Goal: Communication & Community: Answer question/provide support

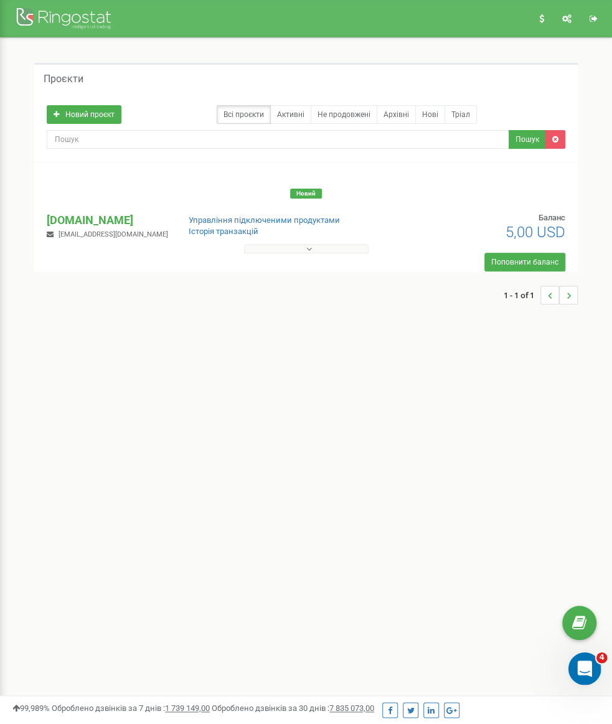
drag, startPoint x: 568, startPoint y: 652, endPoint x: 573, endPoint y: 670, distance: 18.7
click at [572, 670] on div "Відкрити програму для спілкування Intercom" at bounding box center [582, 666] width 41 height 41
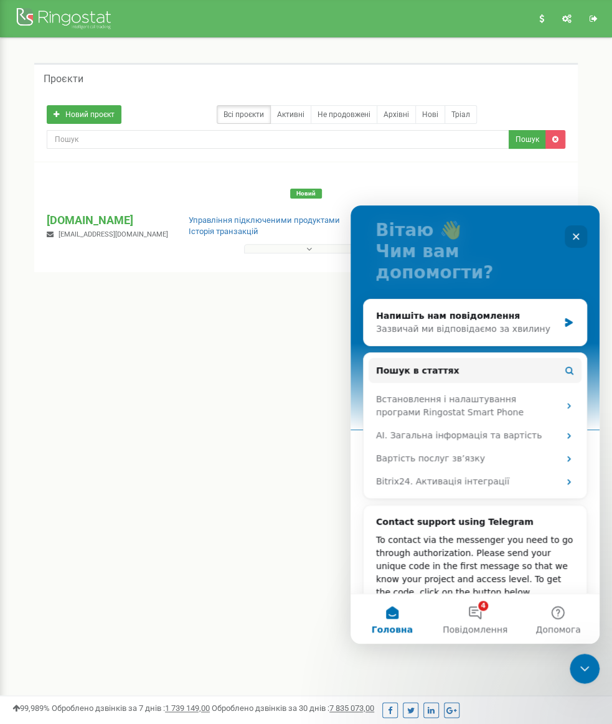
scroll to position [113, 0]
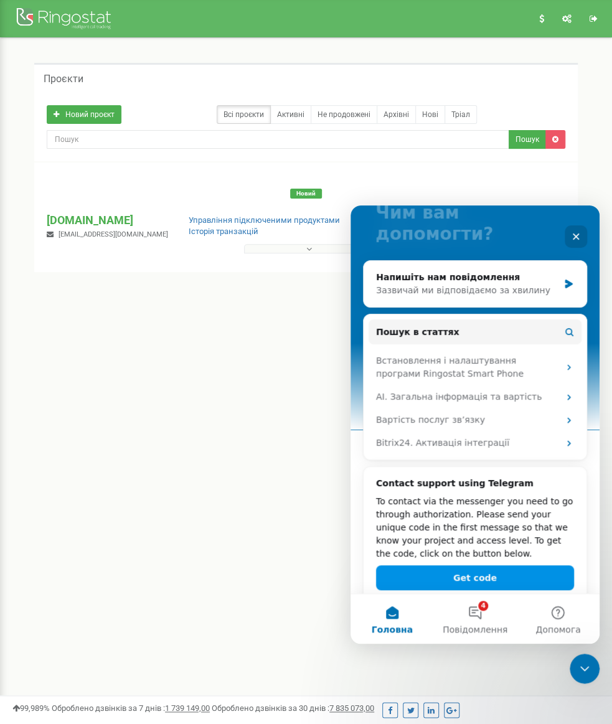
drag, startPoint x: 480, startPoint y: 555, endPoint x: 441, endPoint y: 555, distance: 38.6
click at [441, 565] on button "Get code" at bounding box center [475, 577] width 198 height 25
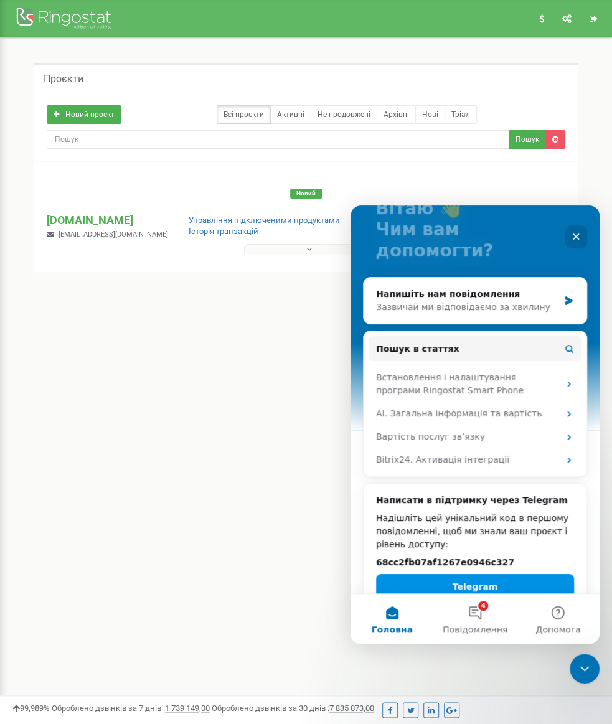
scroll to position [95, 0]
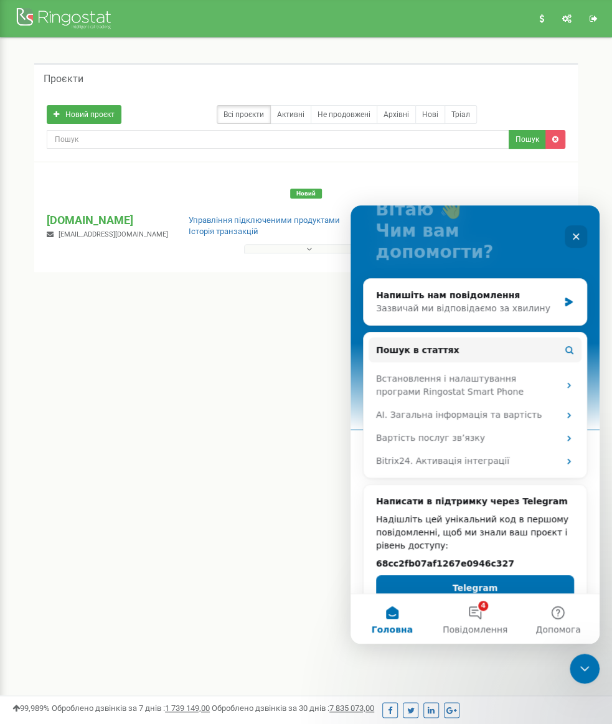
click at [472, 557] on h2 "68cc2fb07af1267e0946c327" at bounding box center [475, 563] width 198 height 13
copy div "68cc2fb07af1267e0946c327 Telegram"
click at [141, 423] on div "Реферальна програма Налаштування профілю Вихід Проєкти Новий проєкт Всі проєкти…" at bounding box center [306, 373] width 612 height 747
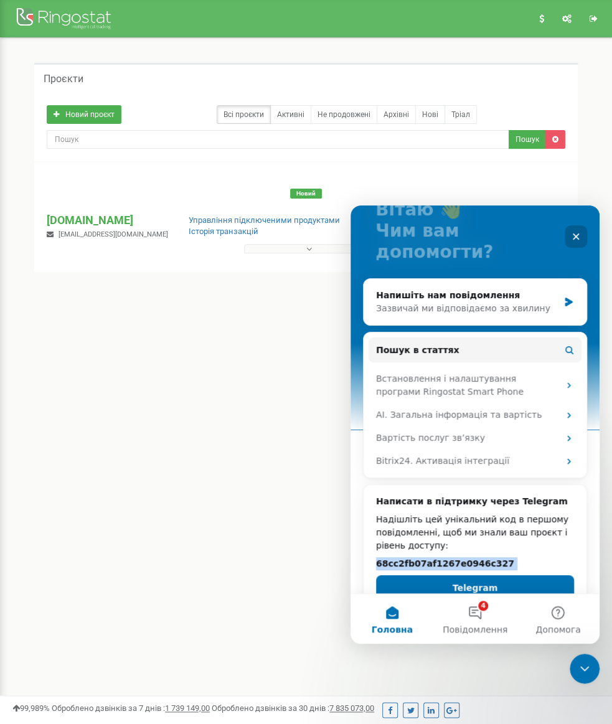
click at [574, 239] on icon "Закрити" at bounding box center [576, 237] width 10 height 10
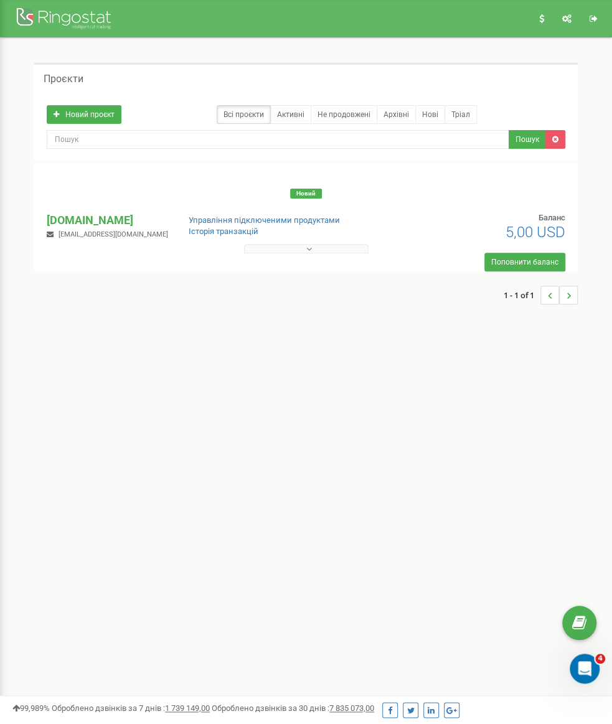
scroll to position [0, 0]
click at [307, 245] on icon at bounding box center [309, 249] width 6 height 9
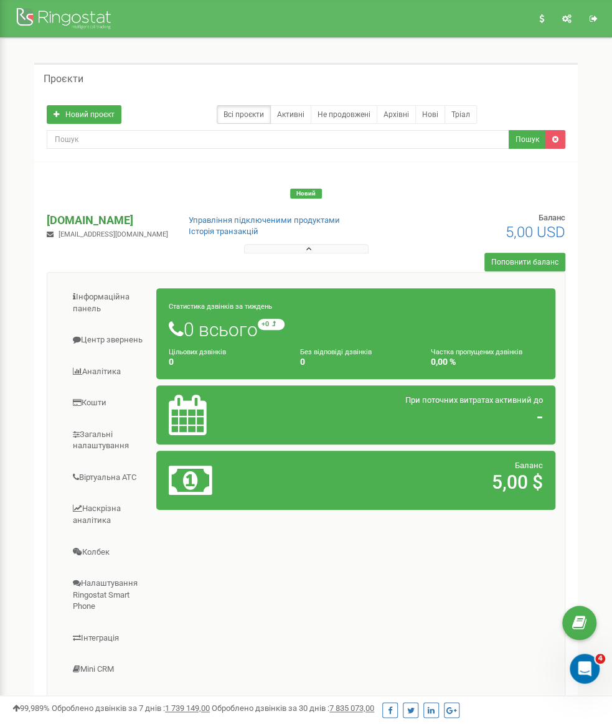
click at [116, 212] on p "[DOMAIN_NAME]" at bounding box center [107, 220] width 121 height 16
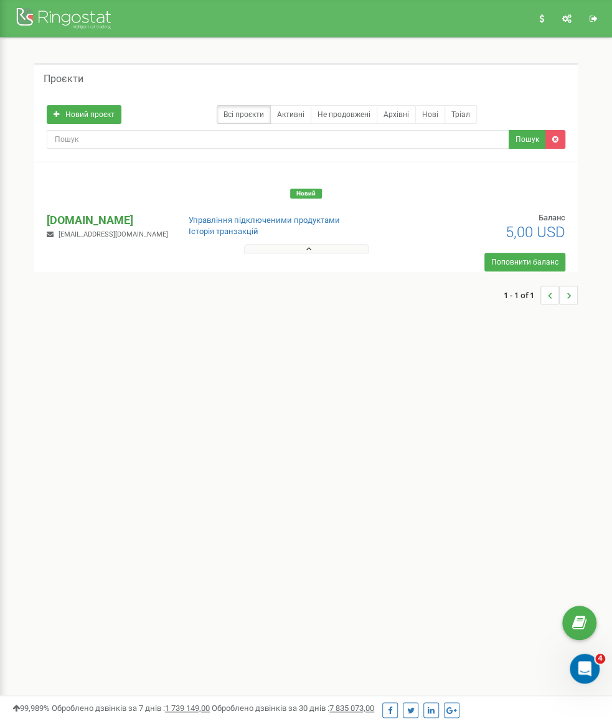
click at [129, 212] on p "[DOMAIN_NAME]" at bounding box center [107, 220] width 121 height 16
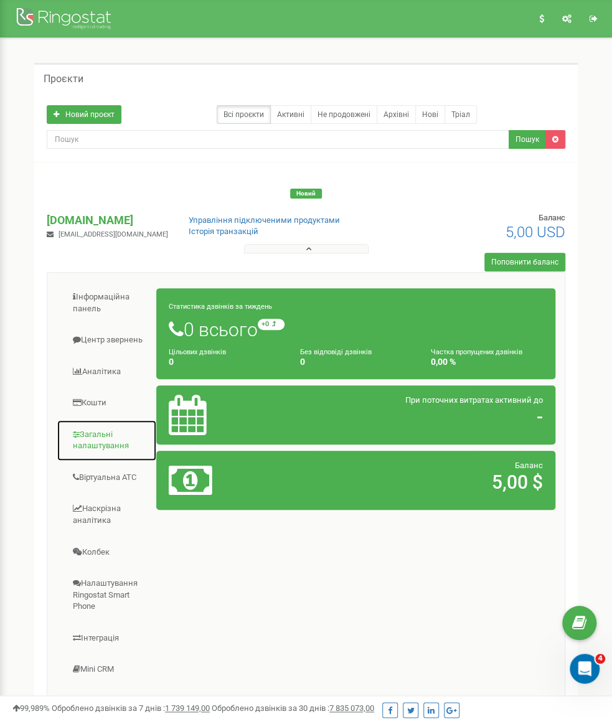
click at [105, 419] on link "Загальні налаштування" at bounding box center [107, 440] width 100 height 42
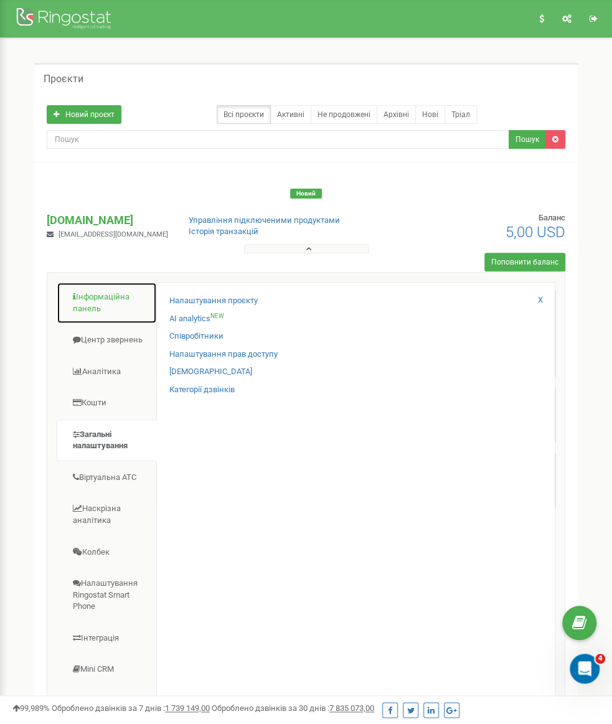
click at [103, 282] on link "Інформаційна панель" at bounding box center [107, 303] width 100 height 42
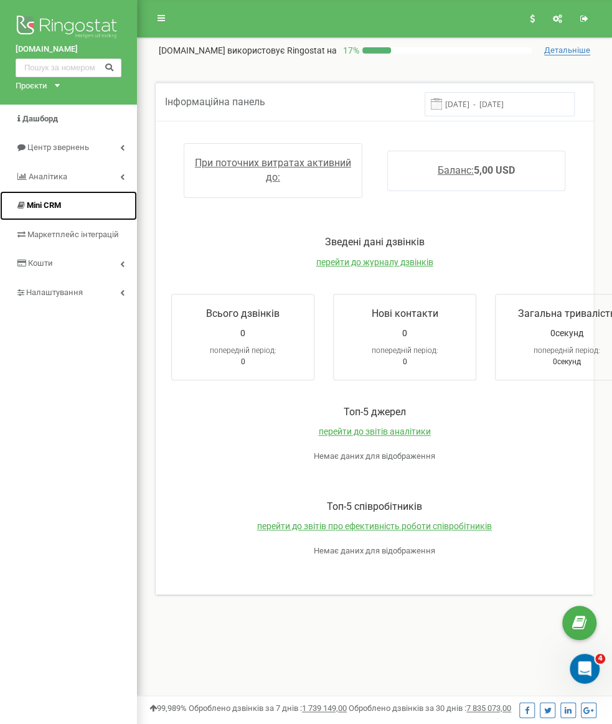
click at [57, 202] on span "Mini CRM" at bounding box center [44, 204] width 34 height 9
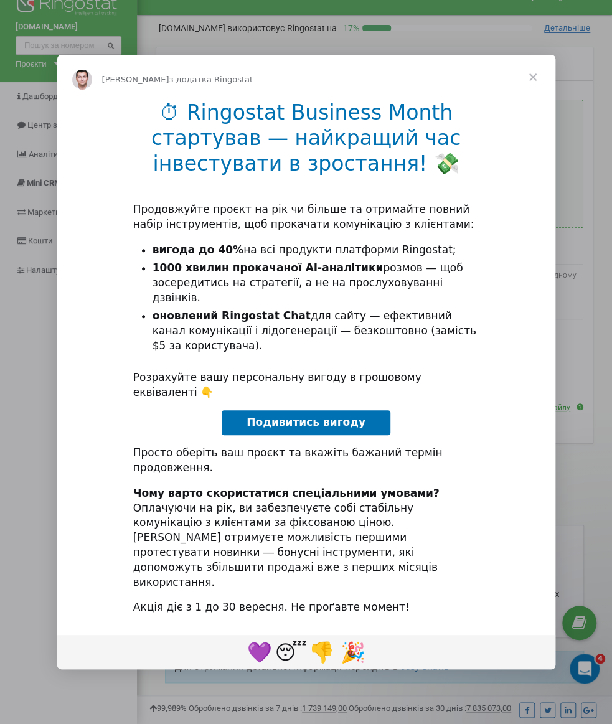
click at [538, 100] on span "Закрити" at bounding box center [532, 77] width 45 height 45
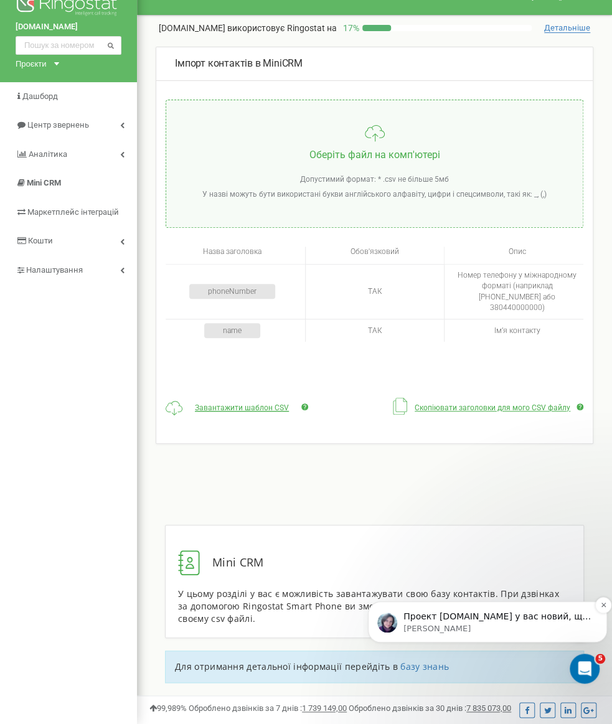
click at [513, 629] on p "[PERSON_NAME]" at bounding box center [497, 628] width 188 height 11
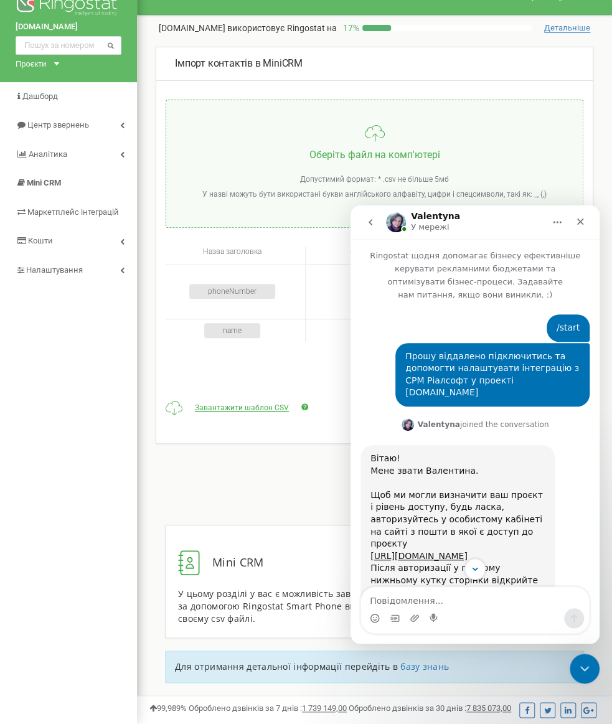
scroll to position [387, 0]
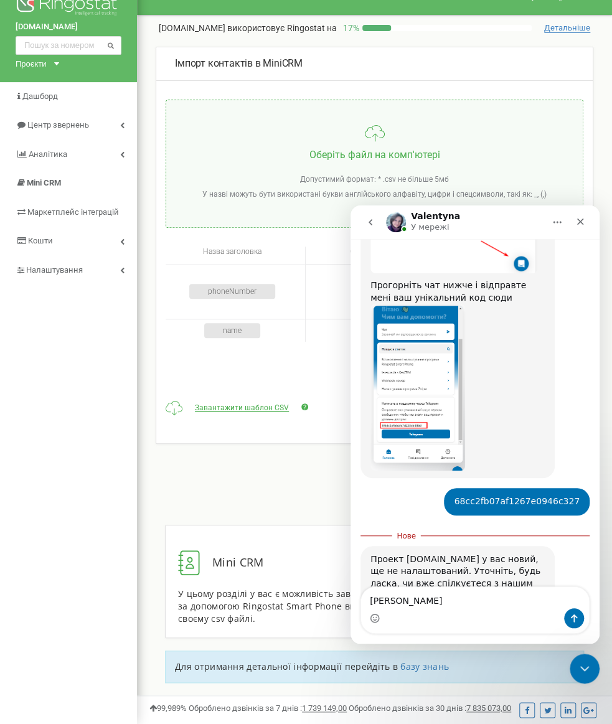
type textarea "Так"
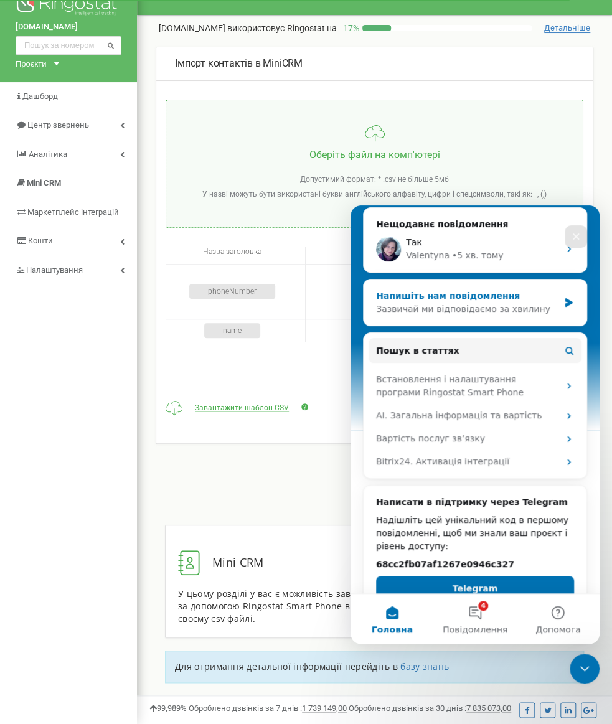
scroll to position [0, 0]
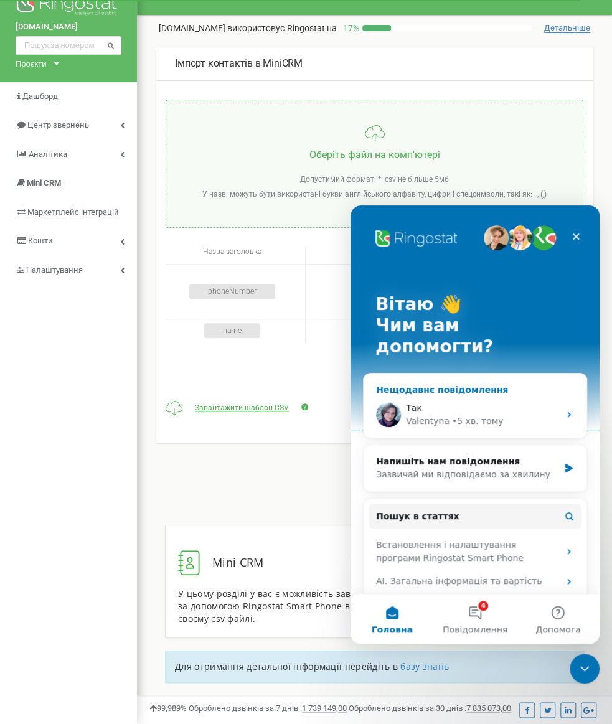
click at [463, 401] on div "Так" at bounding box center [482, 407] width 153 height 13
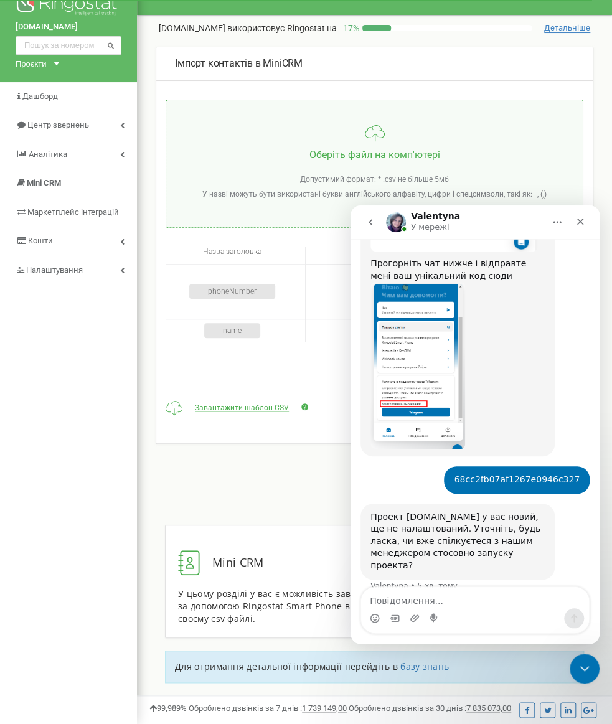
scroll to position [452, 0]
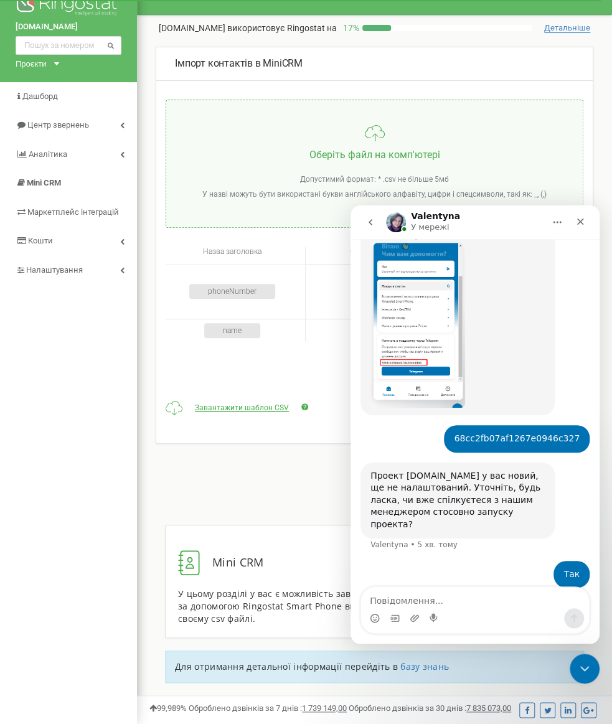
click at [369, 223] on icon "go back" at bounding box center [370, 222] width 4 height 6
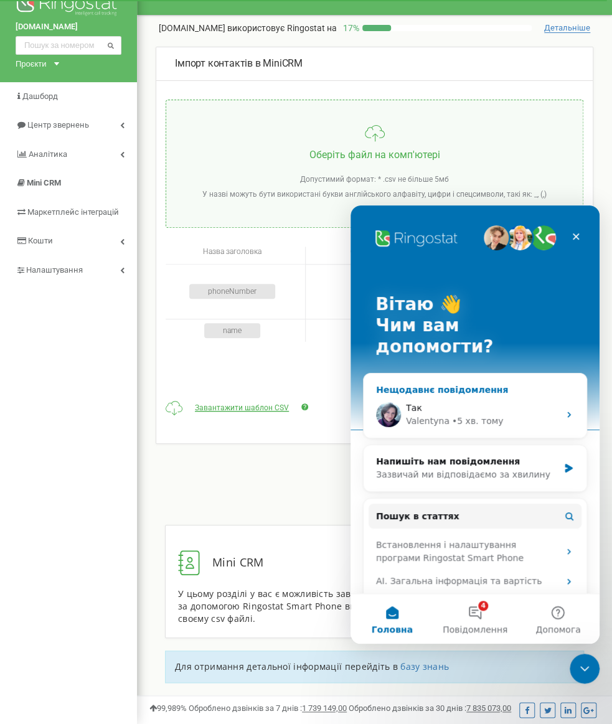
click at [492, 391] on div "Так Valentyna • 5 хв. тому" at bounding box center [474, 414] width 223 height 46
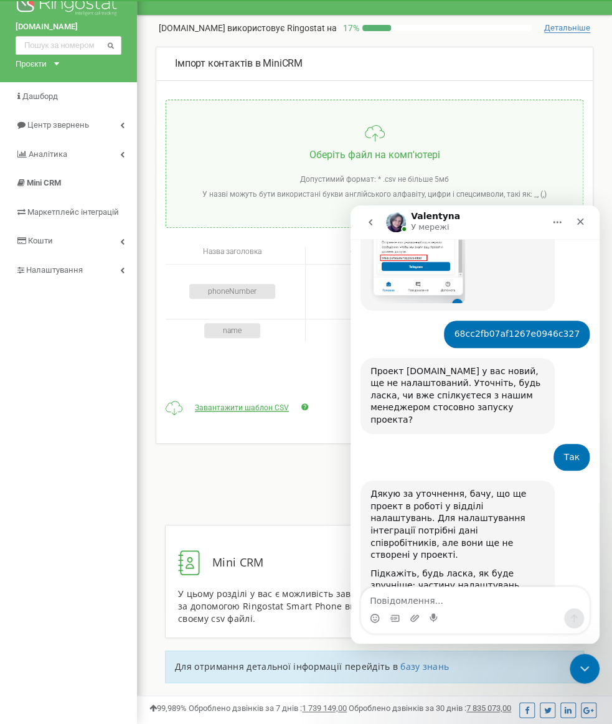
scroll to position [557, 0]
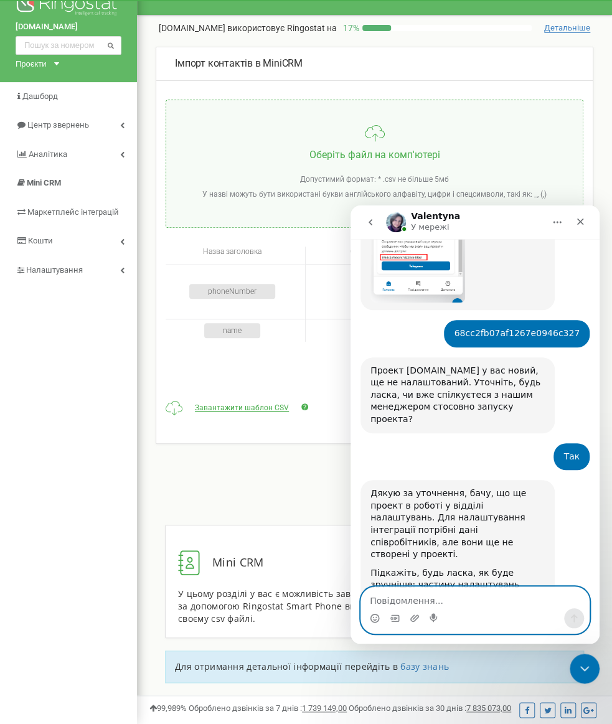
click at [457, 595] on textarea "Повідомлення..." at bounding box center [475, 597] width 228 height 21
click at [508, 600] on textarea "Повідомлення..." at bounding box center [475, 597] width 228 height 21
type textarea "Д"
type textarea "Давайте коли все буде налаштовано"
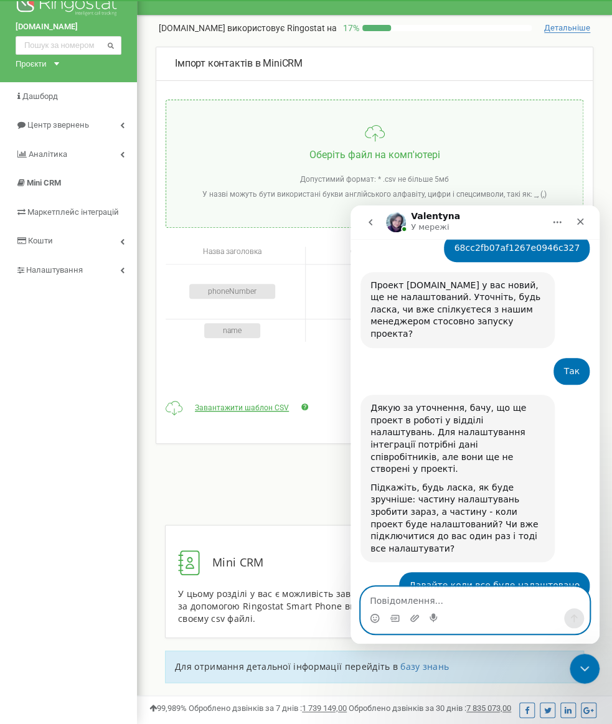
scroll to position [644, 0]
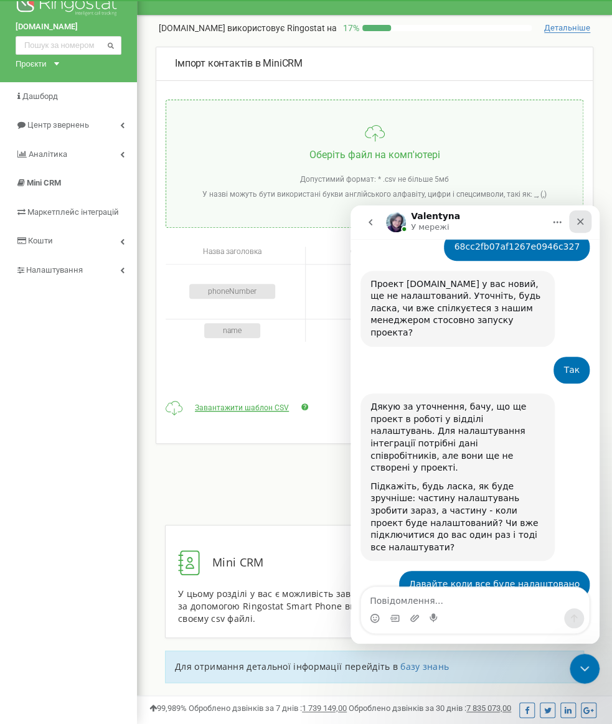
click at [581, 223] on icon "Закрити" at bounding box center [580, 221] width 7 height 7
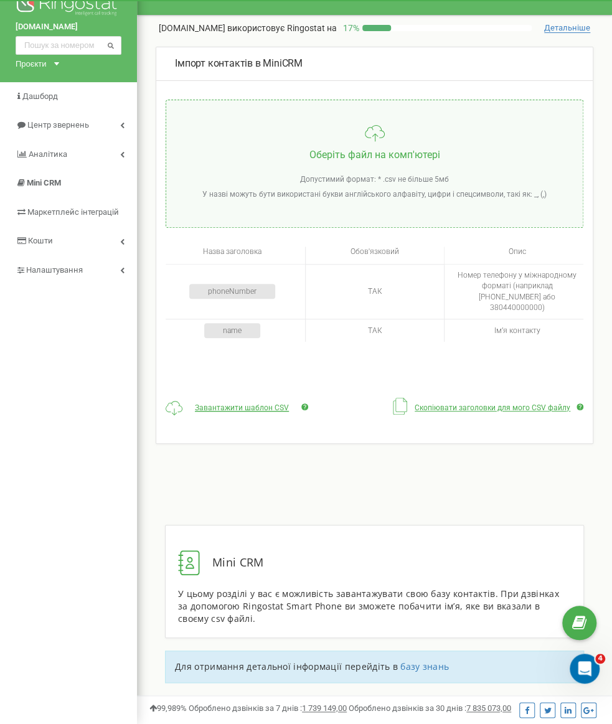
click at [569, 562] on div "Реферальна програма Налаштування профілю Вихід dnk.olx.ua використовує Ringosta…" at bounding box center [374, 351] width 475 height 747
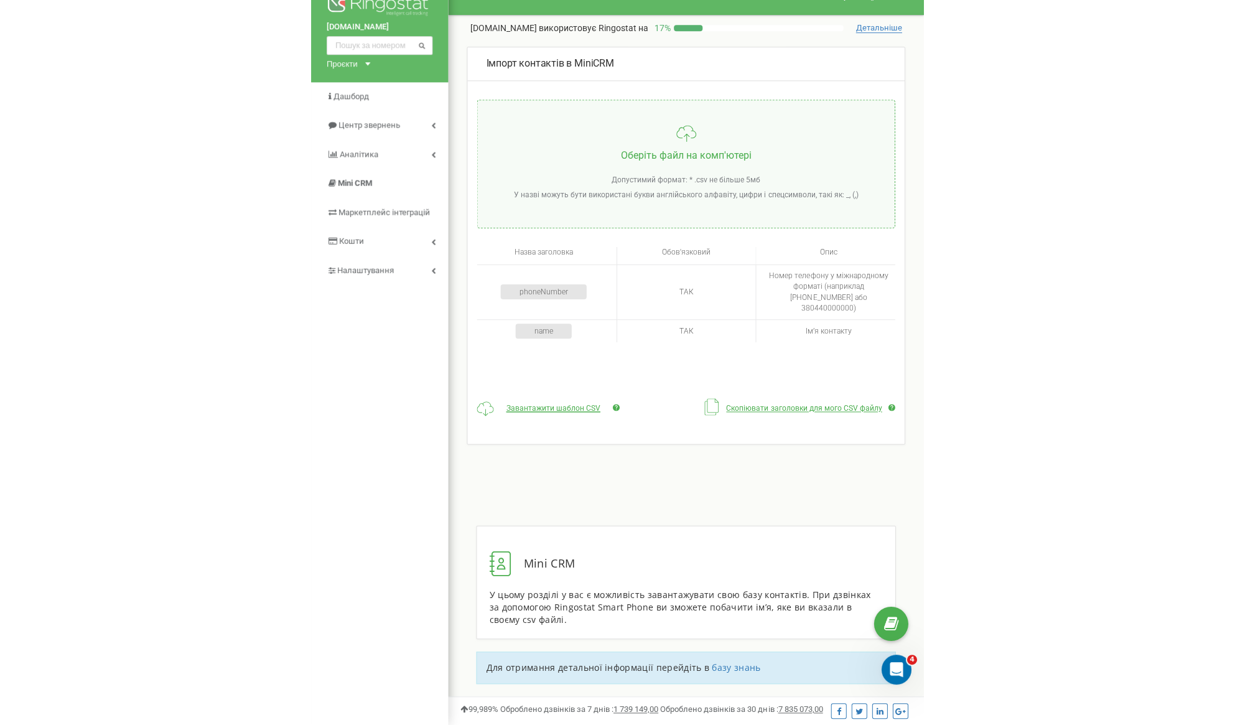
scroll to position [21, 0]
